Goal: Check status: Check status

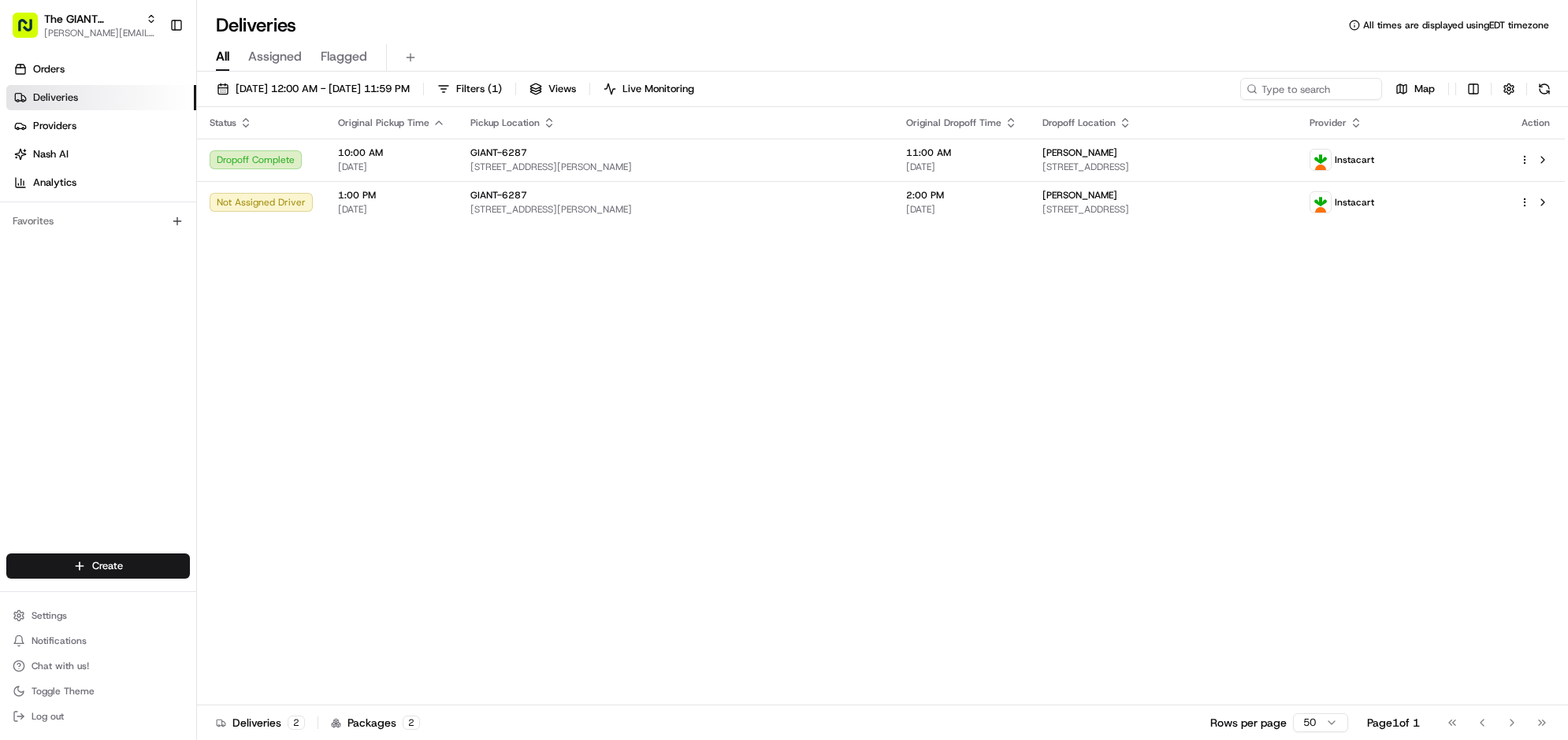
click at [1537, 100] on button at bounding box center [1544, 89] width 22 height 22
click at [1533, 100] on button at bounding box center [1544, 89] width 22 height 22
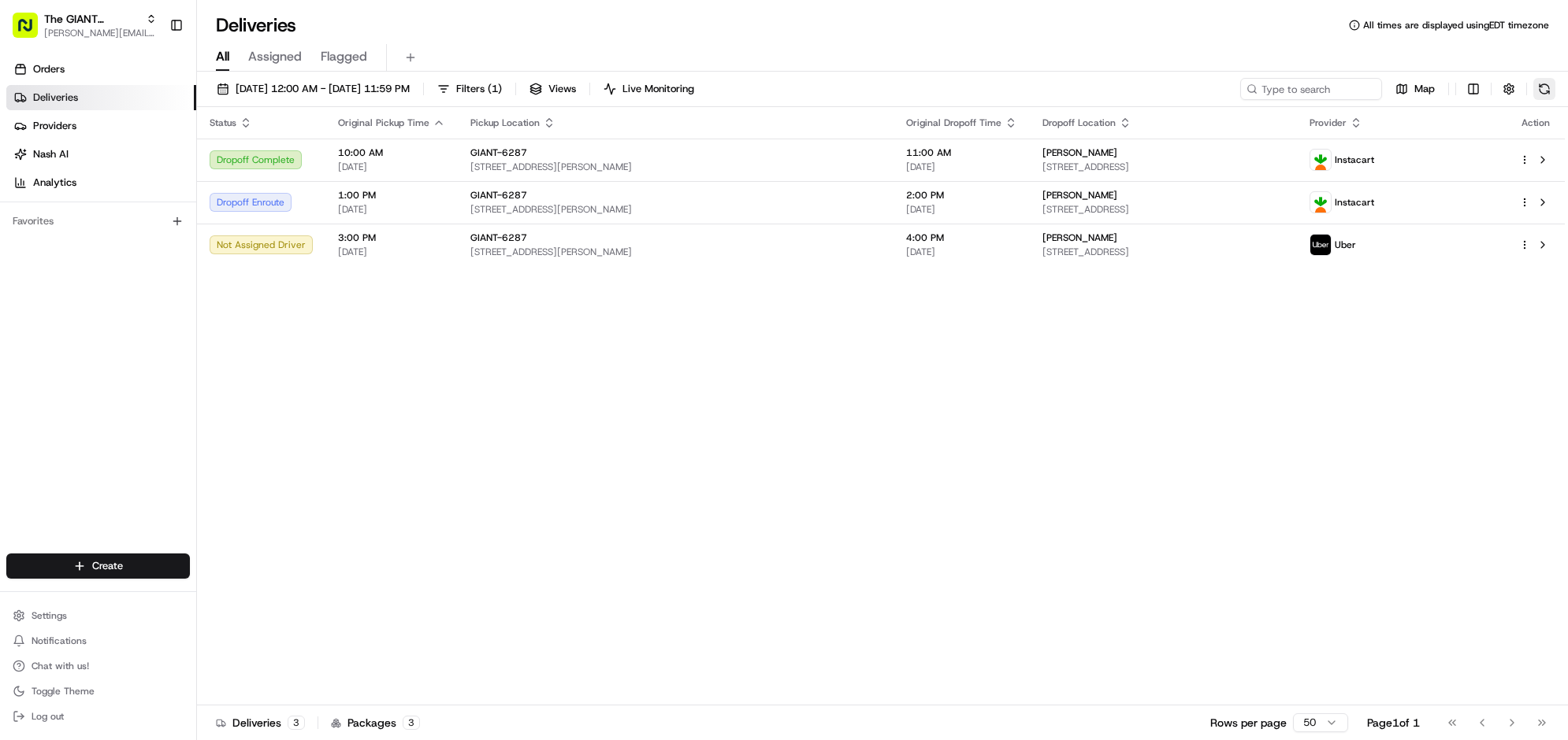
click at [1545, 100] on button at bounding box center [1544, 89] width 22 height 22
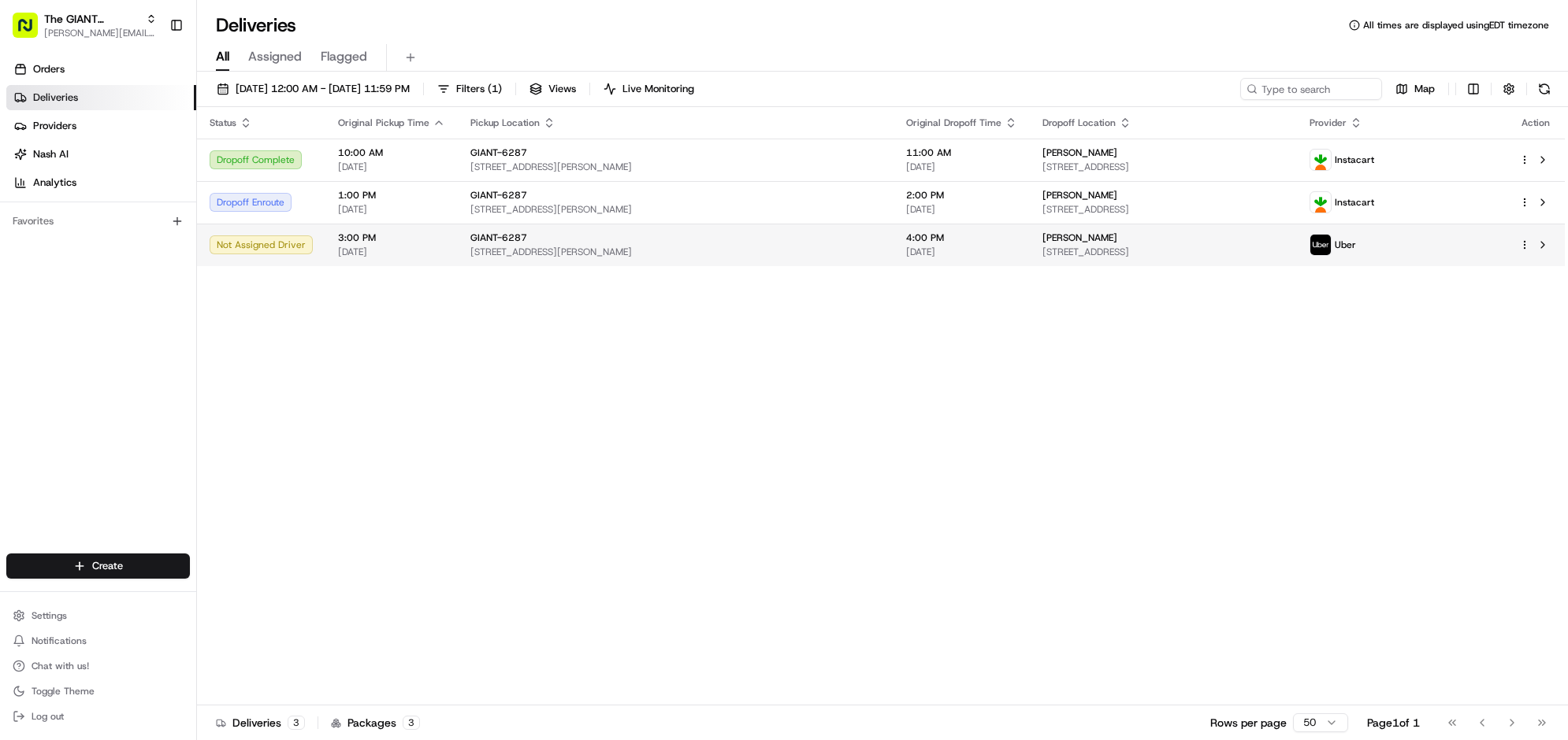
click at [1331, 255] on img at bounding box center [1320, 245] width 21 height 21
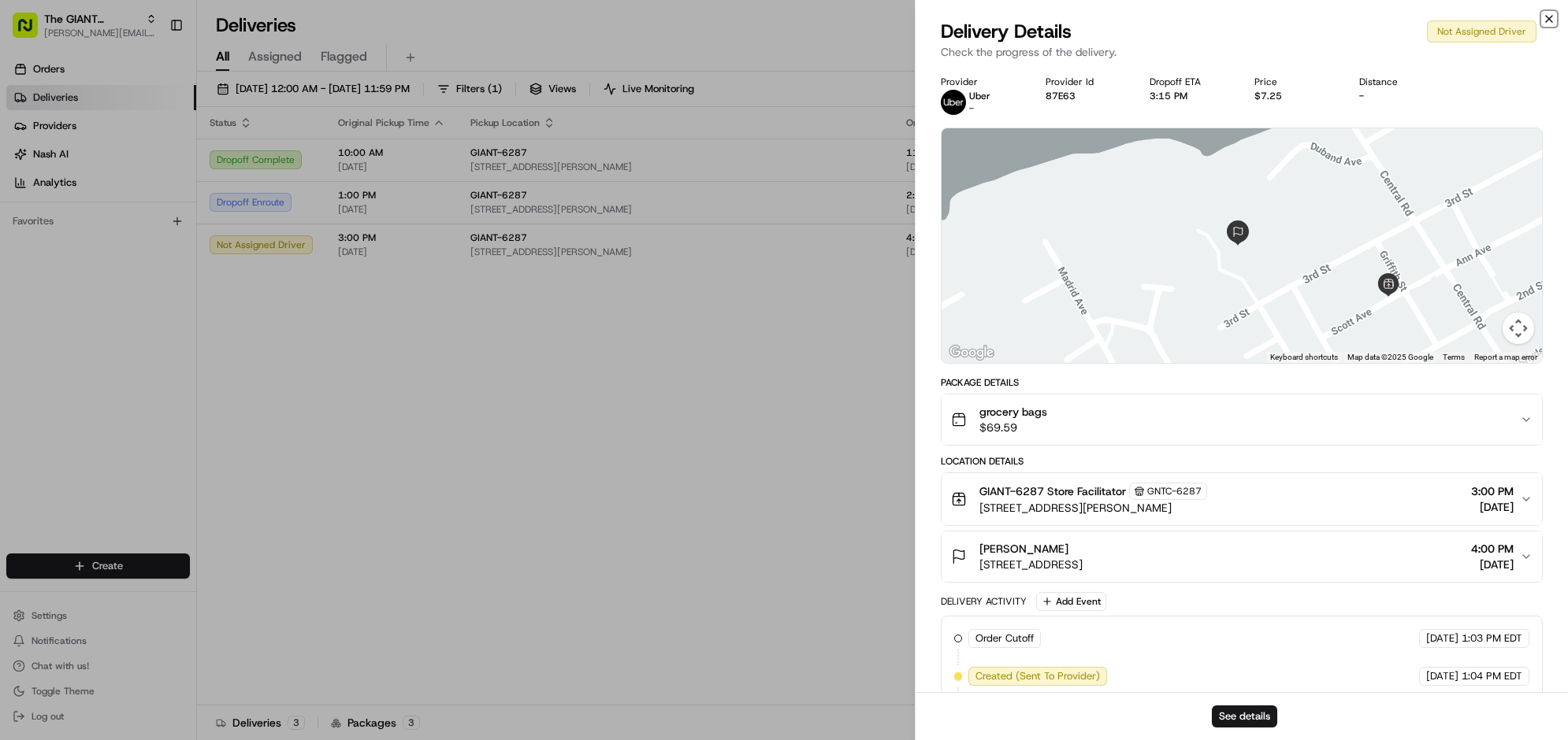
click at [1543, 22] on icon "button" at bounding box center [1549, 18] width 12 height 12
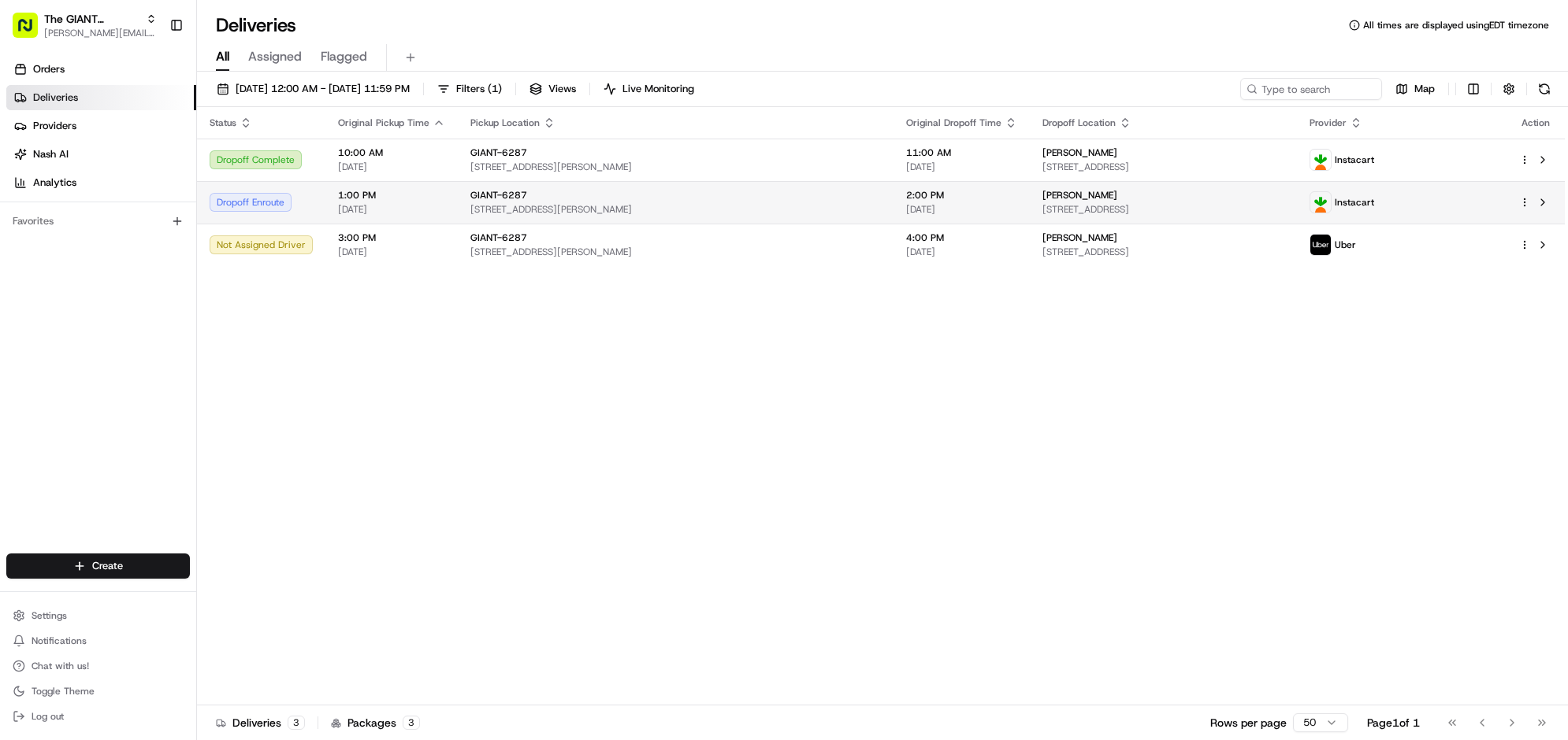
click at [1331, 213] on img at bounding box center [1320, 203] width 21 height 21
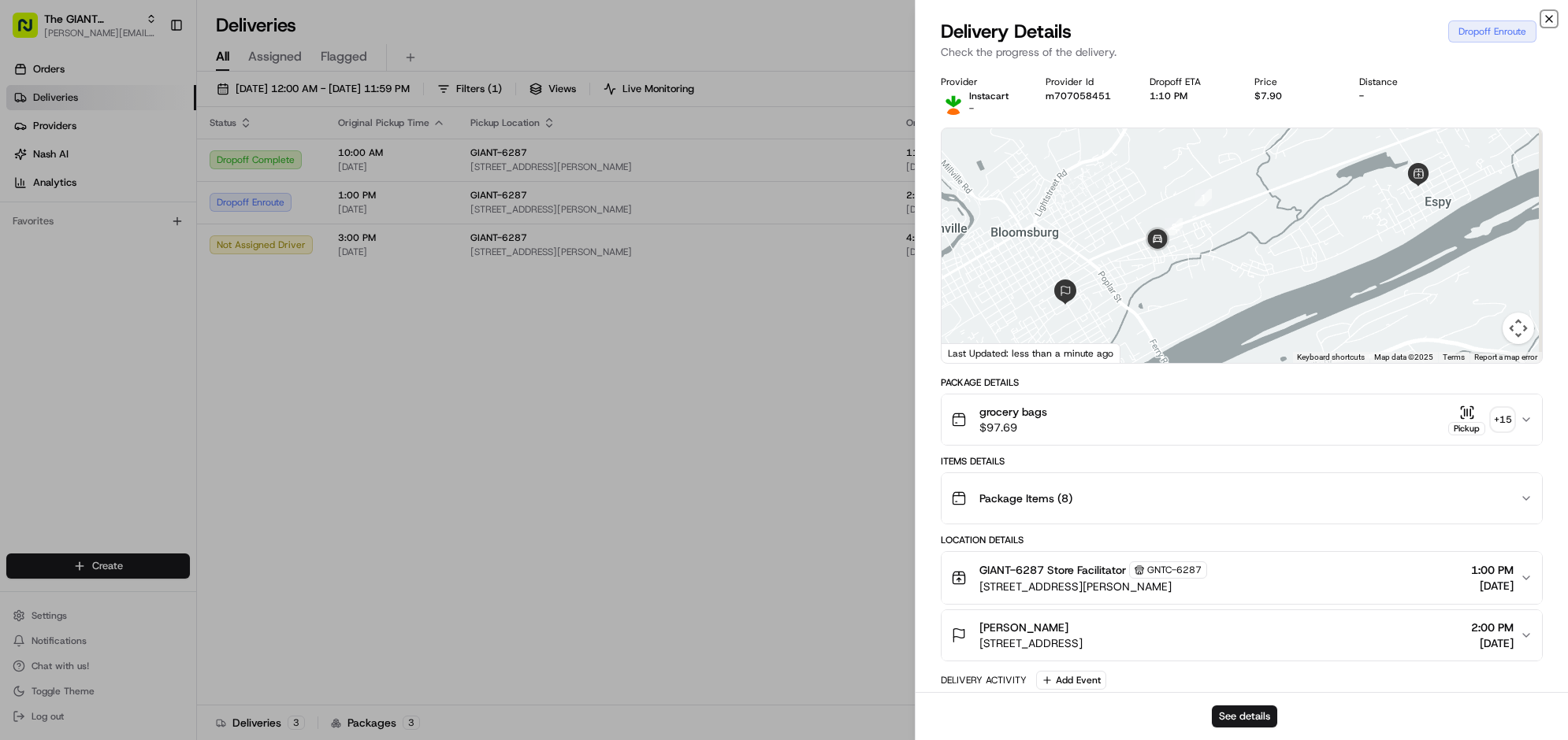
click at [1543, 25] on icon "button" at bounding box center [1549, 18] width 12 height 12
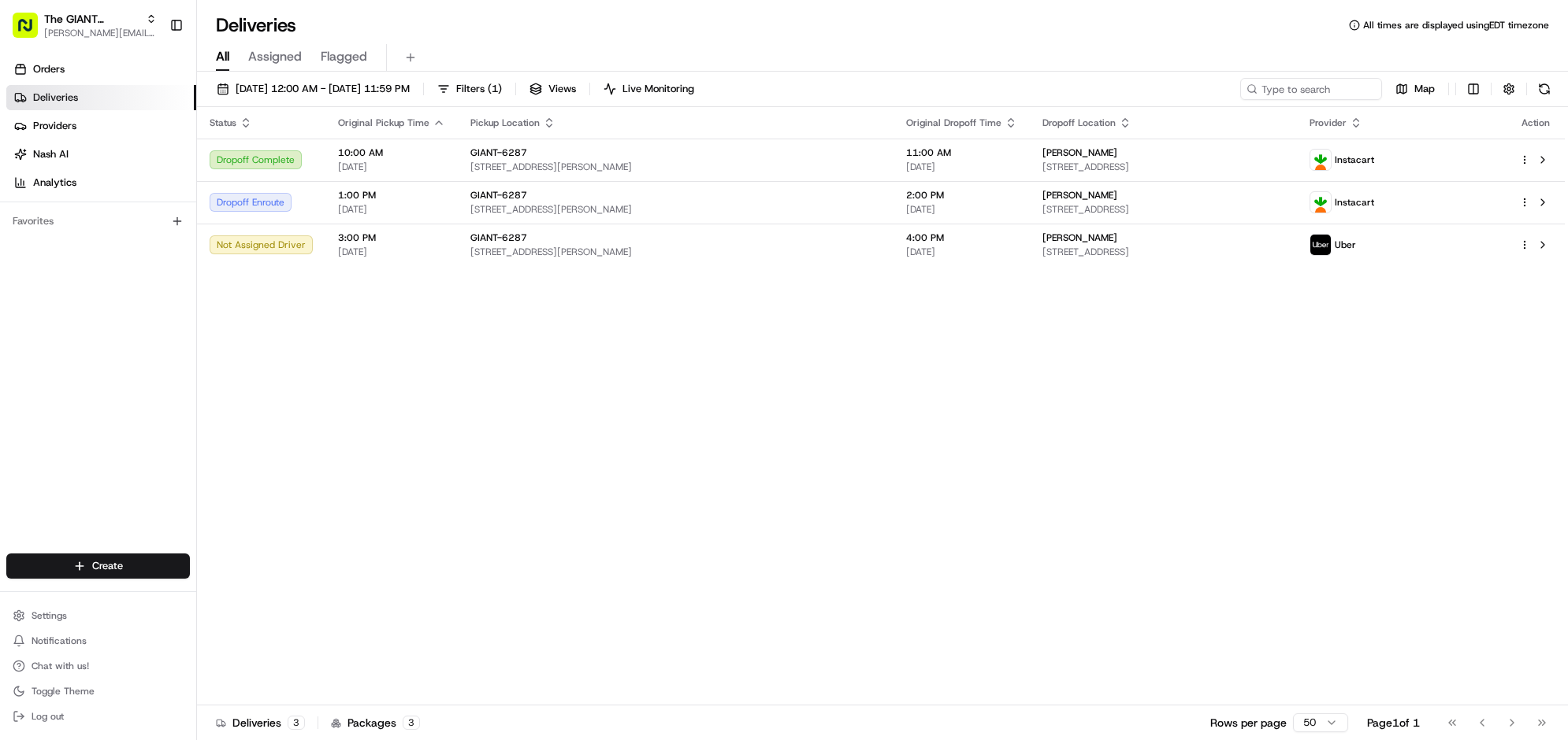
click at [1089, 657] on div "Status Original Pickup Time Pickup Location Original Dropoff Time Dropoff Locat…" at bounding box center [880, 406] width 1367 height 598
